Goal: Task Accomplishment & Management: Complete application form

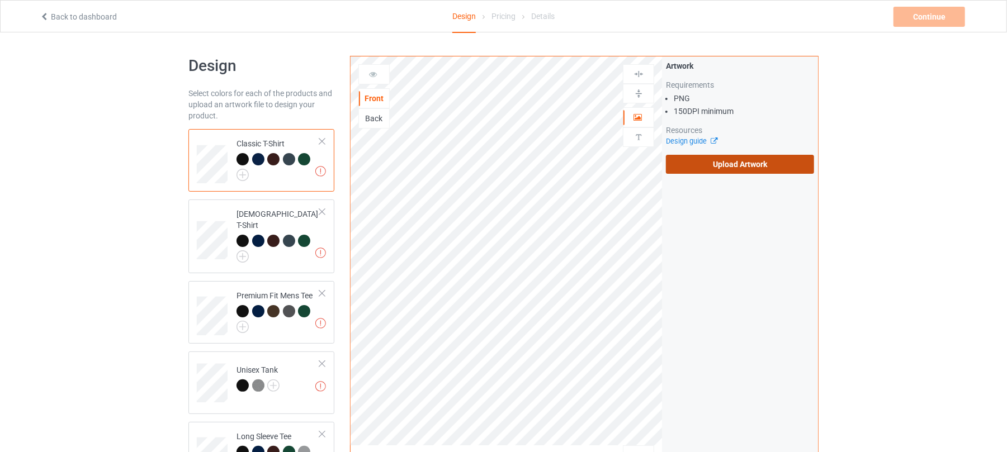
click at [752, 166] on label "Upload Artwork" at bounding box center [740, 164] width 148 height 19
click at [0, 0] on input "Upload Artwork" at bounding box center [0, 0] width 0 height 0
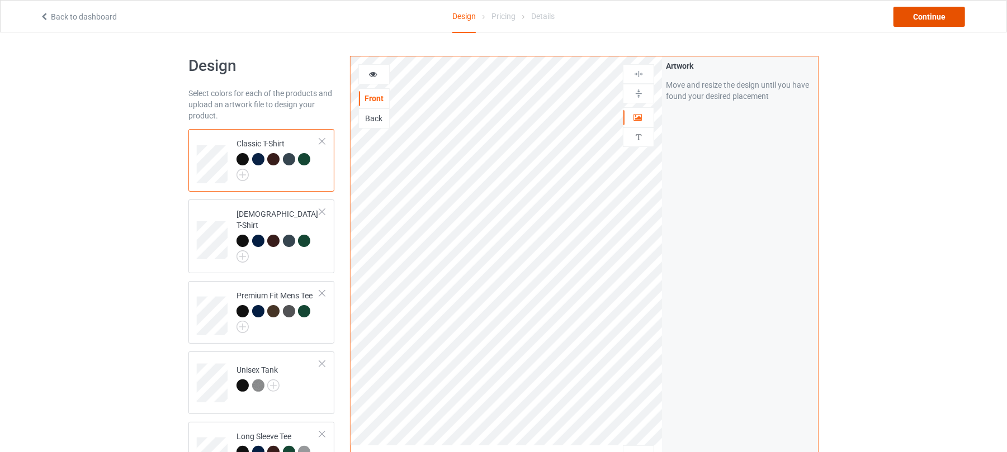
click at [928, 18] on div "Continue" at bounding box center [929, 17] width 72 height 20
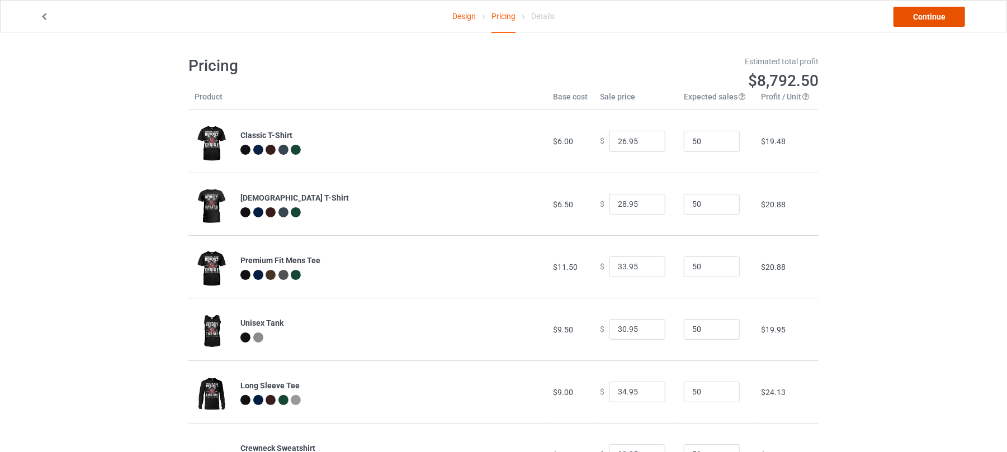
click at [933, 16] on link "Continue" at bounding box center [929, 17] width 72 height 20
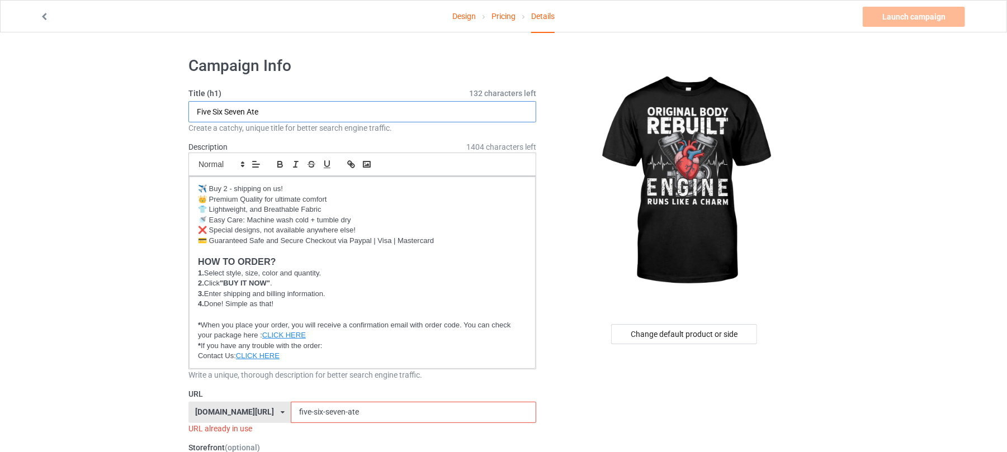
drag, startPoint x: 284, startPoint y: 114, endPoint x: 57, endPoint y: 110, distance: 227.0
click at [378, 114] on input "Original Body Rebuilt Engine Runs Like A Charm" at bounding box center [362, 111] width 348 height 21
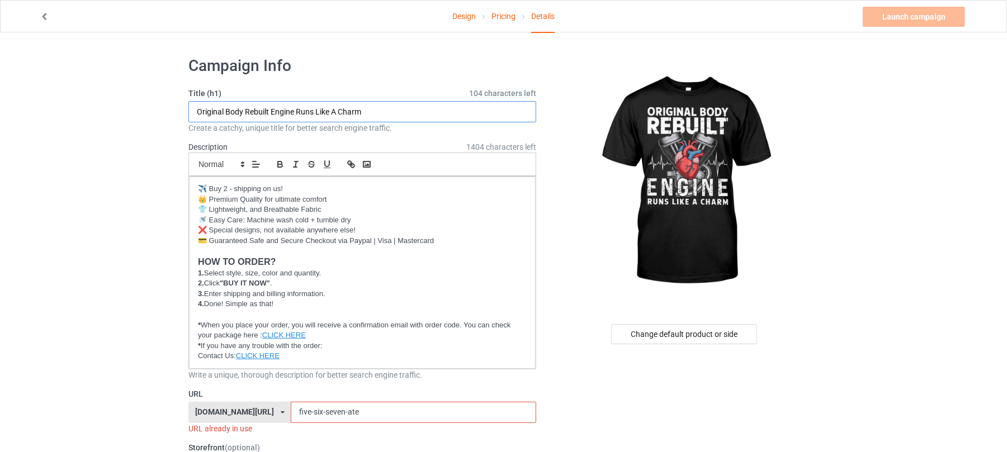
type input "Original Body Rebuilt Engine Runs Like A Charm"
click at [245, 110] on input "Original Body Rebuilt Engine Runs Like A Charm" at bounding box center [362, 111] width 348 height 21
drag, startPoint x: 243, startPoint y: 110, endPoint x: 193, endPoint y: 112, distance: 49.8
click at [193, 112] on input "Original Body Rebuilt Engine Runs Like A Charm" at bounding box center [362, 111] width 348 height 21
drag, startPoint x: 359, startPoint y: 410, endPoint x: 277, endPoint y: 414, distance: 81.7
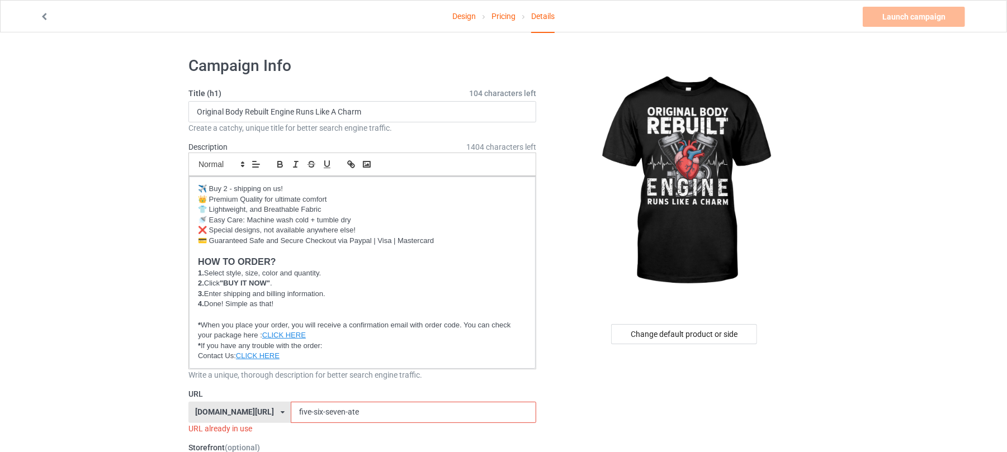
click at [231, 410] on div "[DOMAIN_NAME][URL] [DOMAIN_NAME][URL] [DOMAIN_NAME][URL] 6273c5abfddeea00434baf…" at bounding box center [362, 412] width 348 height 21
paste input "Original Body"
click at [291, 410] on input "Original Body" at bounding box center [413, 412] width 245 height 21
type input "original-body"
click at [911, 12] on link "Launch campaign" at bounding box center [914, 17] width 102 height 20
